Goal: Navigation & Orientation: Find specific page/section

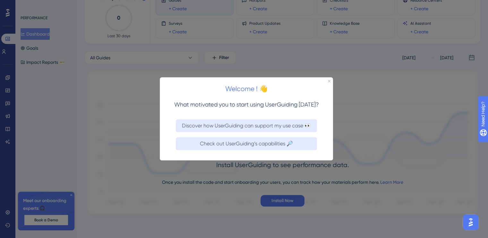
click at [382, 128] on div at bounding box center [244, 119] width 488 height 238
click at [328, 81] on icon "Close Preview" at bounding box center [329, 81] width 3 height 3
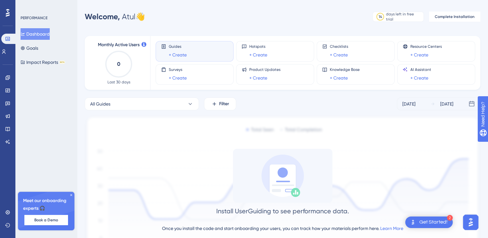
click at [7, 13] on icon at bounding box center [8, 13] width 4 height 8
click at [117, 65] on icon "0" at bounding box center [119, 64] width 28 height 28
drag, startPoint x: 137, startPoint y: 45, endPoint x: 140, endPoint y: 46, distance: 3.5
click at [137, 45] on span "Monthly Active Users" at bounding box center [119, 45] width 42 height 8
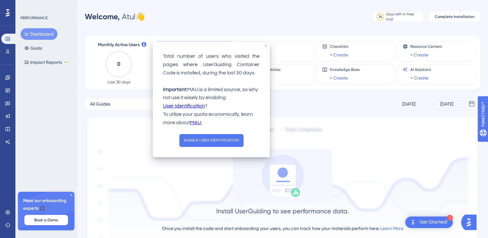
click at [145, 45] on icon at bounding box center [143, 44] width 5 height 5
click at [301, 107] on div "All Guides Filter [DATE] [DATE]" at bounding box center [283, 104] width 396 height 13
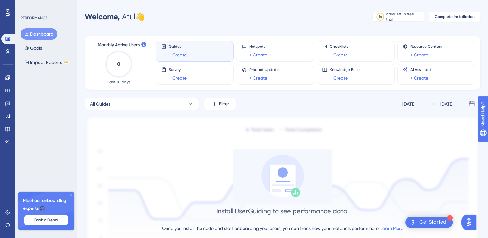
click at [51, 48] on div "Dashboard Goals Impact Reports BETA" at bounding box center [47, 48] width 52 height 40
click at [40, 47] on button "Goals" at bounding box center [33, 48] width 25 height 12
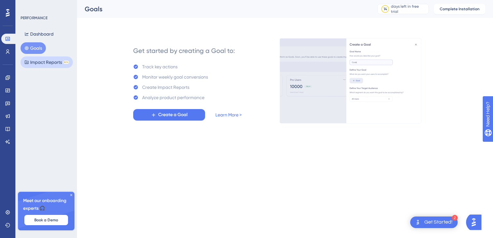
click at [56, 67] on button "Impact Reports BETA" at bounding box center [47, 62] width 52 height 12
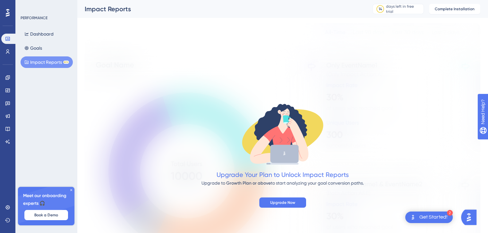
click at [53, 0] on html "✨ Save My Spot!✨" at bounding box center [247, 104] width 493 height 238
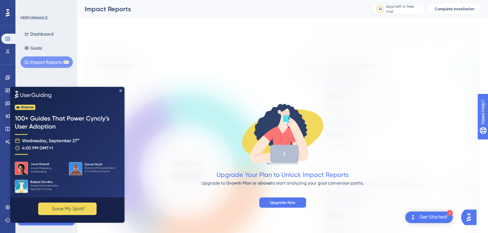
click at [53, 44] on div "Dashboard Goals Impact Reports BETA" at bounding box center [47, 48] width 52 height 40
click at [209, 58] on div "Upgrade Your Plan to Unlock Impact Reports Upgrade to Growth Plan or above to s…" at bounding box center [283, 151] width 396 height 257
click at [445, 219] on div "Get Started!" at bounding box center [433, 217] width 28 height 7
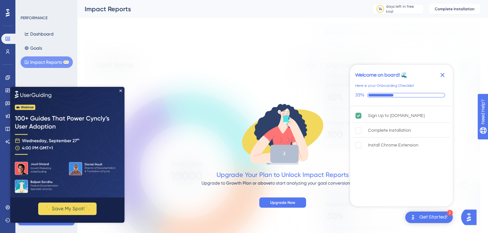
click at [369, 83] on div "Here is your Onboarding Checklist" at bounding box center [384, 86] width 59 height 6
click at [253, 141] on icon at bounding box center [282, 133] width 81 height 49
click at [120, 89] on img at bounding box center [67, 142] width 114 height 111
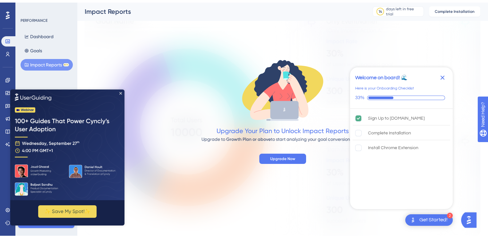
scroll to position [62, 0]
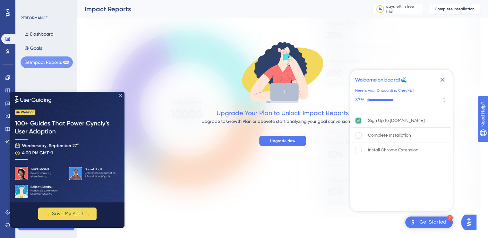
click at [441, 80] on icon "Close Checklist" at bounding box center [443, 80] width 4 height 4
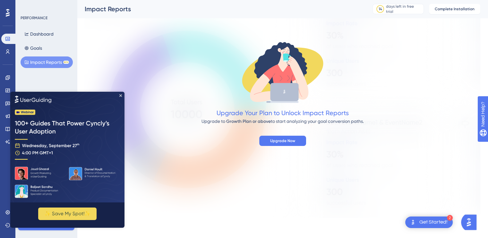
click at [122, 95] on img at bounding box center [67, 147] width 114 height 111
click at [122, 94] on img at bounding box center [67, 147] width 114 height 111
click at [119, 95] on icon "Close Preview" at bounding box center [120, 95] width 3 height 3
